Goal: Transaction & Acquisition: Purchase product/service

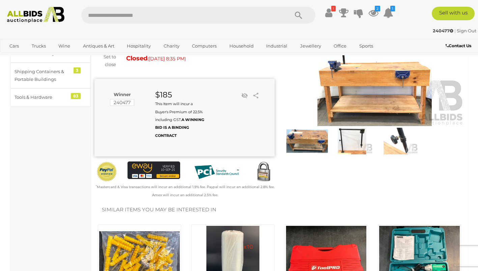
scroll to position [49, 0]
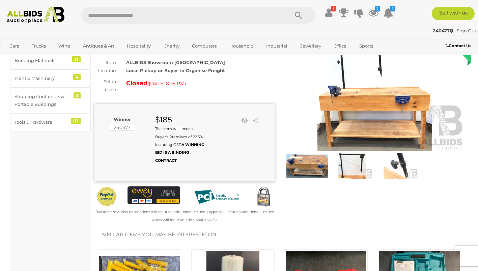
click at [348, 129] on img at bounding box center [375, 93] width 180 height 116
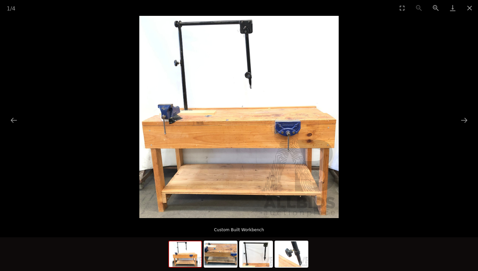
scroll to position [33, 0]
click at [466, 122] on button "Next slide" at bounding box center [464, 120] width 14 height 13
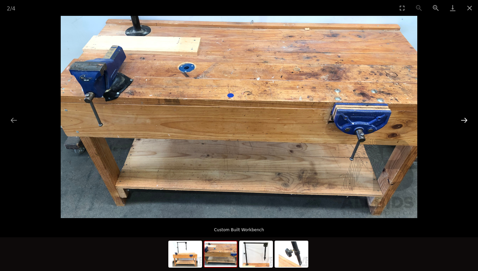
click at [465, 120] on button "Next slide" at bounding box center [464, 120] width 14 height 13
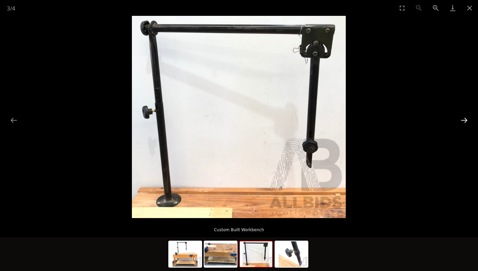
click at [465, 121] on button "Next slide" at bounding box center [464, 120] width 14 height 13
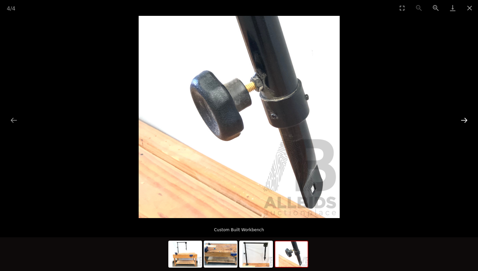
click at [465, 121] on button "Next slide" at bounding box center [464, 120] width 14 height 13
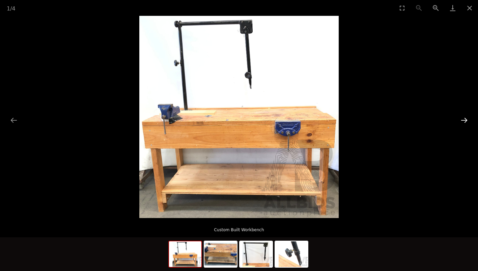
click at [465, 121] on button "Next slide" at bounding box center [464, 120] width 14 height 13
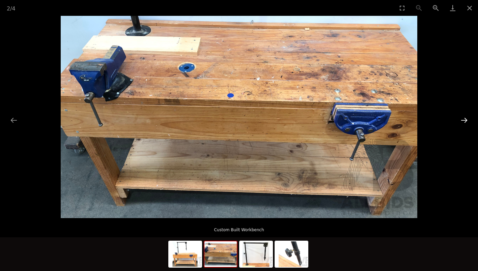
click at [465, 121] on button "Next slide" at bounding box center [464, 120] width 14 height 13
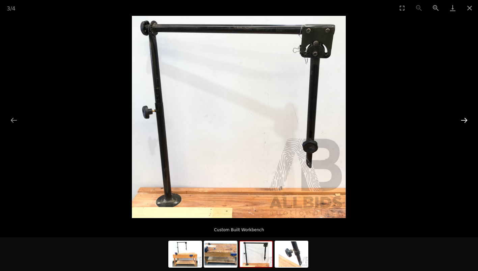
click at [465, 121] on button "Next slide" at bounding box center [464, 120] width 14 height 13
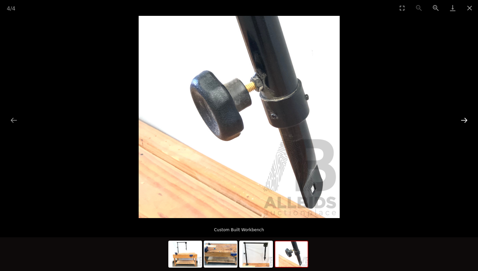
click at [465, 121] on button "Next slide" at bounding box center [464, 120] width 14 height 13
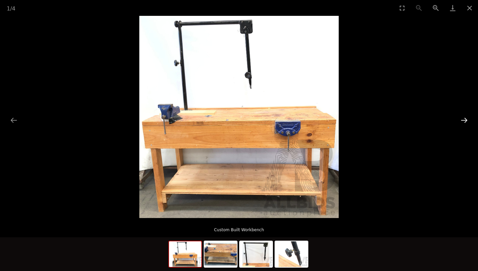
click at [465, 121] on button "Next slide" at bounding box center [464, 120] width 14 height 13
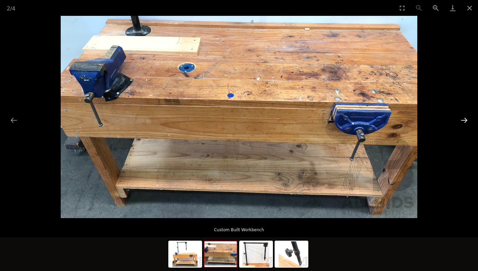
click at [465, 121] on button "Next slide" at bounding box center [464, 120] width 14 height 13
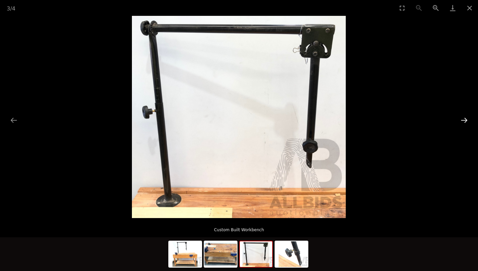
click at [465, 121] on button "Next slide" at bounding box center [464, 120] width 14 height 13
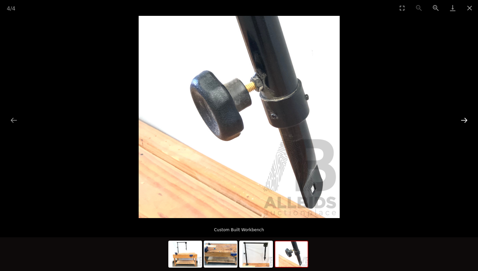
click at [465, 121] on button "Next slide" at bounding box center [464, 120] width 14 height 13
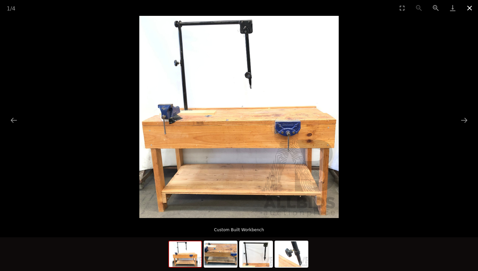
click at [471, 6] on button "Close gallery" at bounding box center [469, 8] width 17 height 16
